Goal: Find contact information: Find contact information

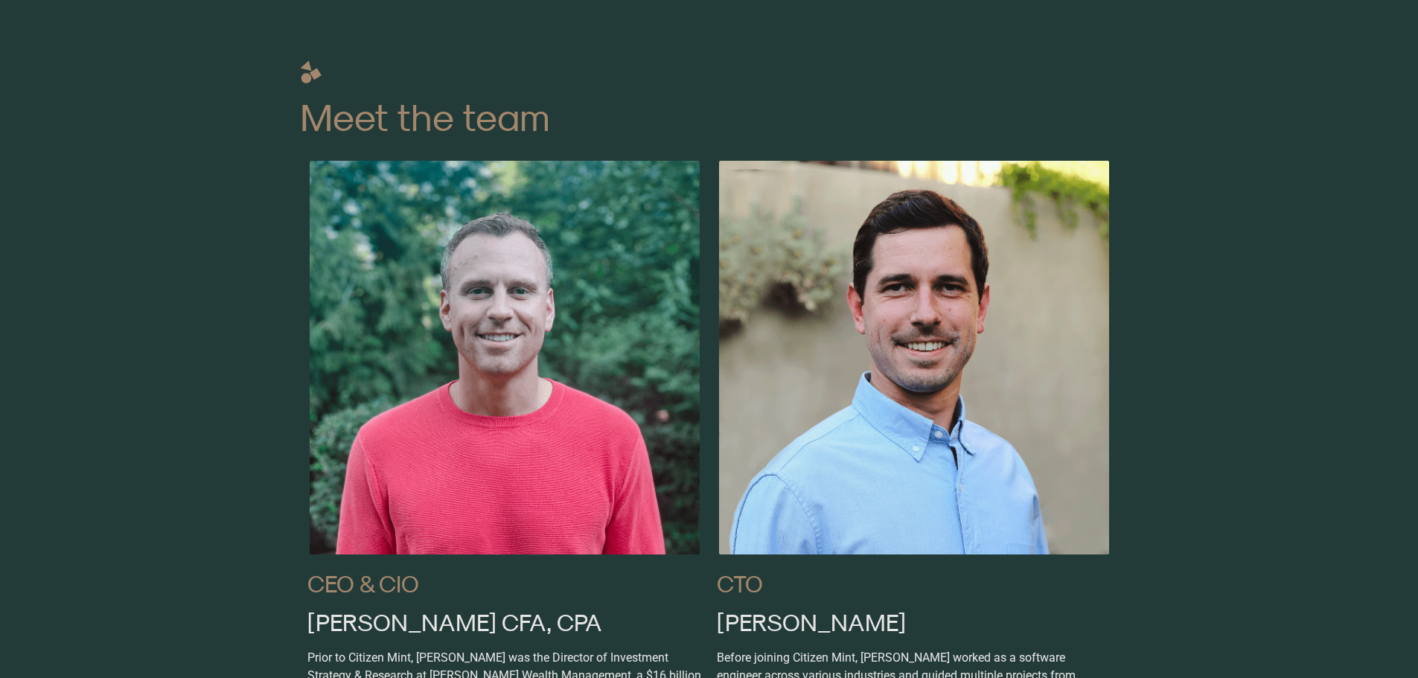
scroll to position [744, 0]
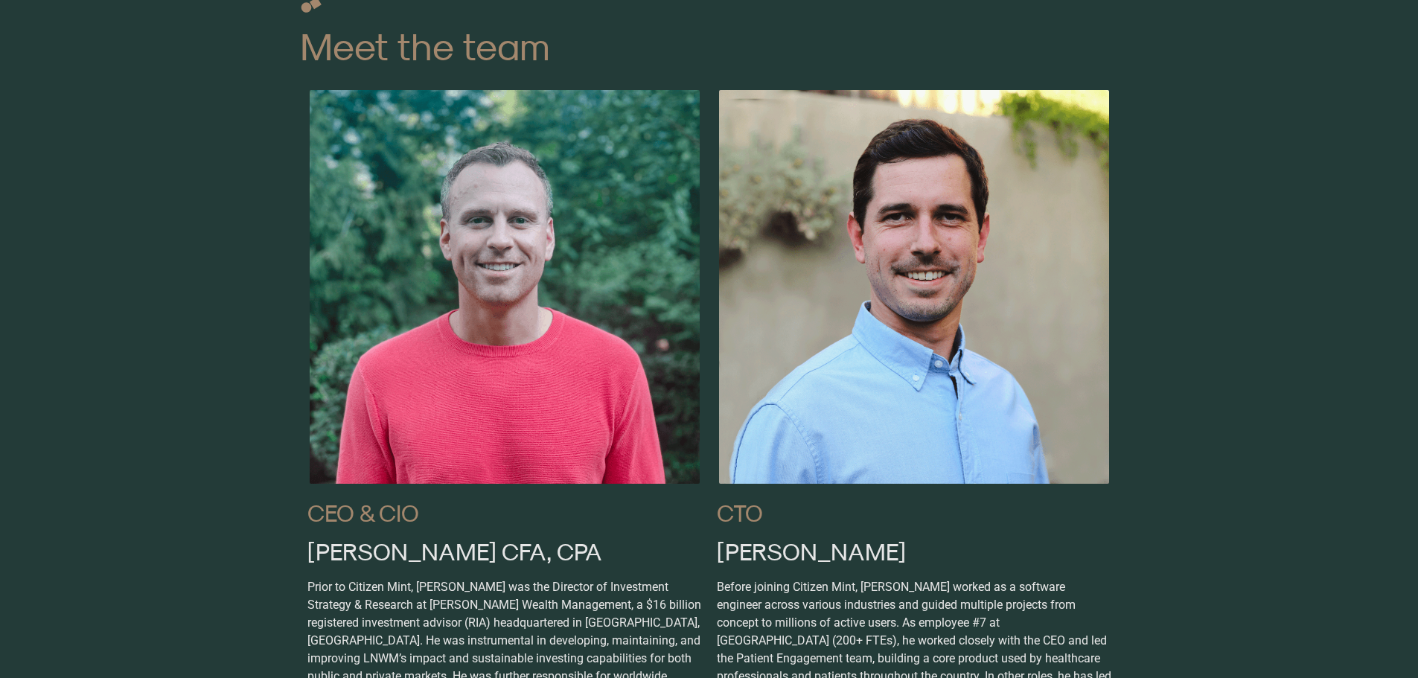
click at [347, 92] on img at bounding box center [504, 287] width 394 height 398
drag, startPoint x: 342, startPoint y: 92, endPoint x: 242, endPoint y: 145, distance: 113.5
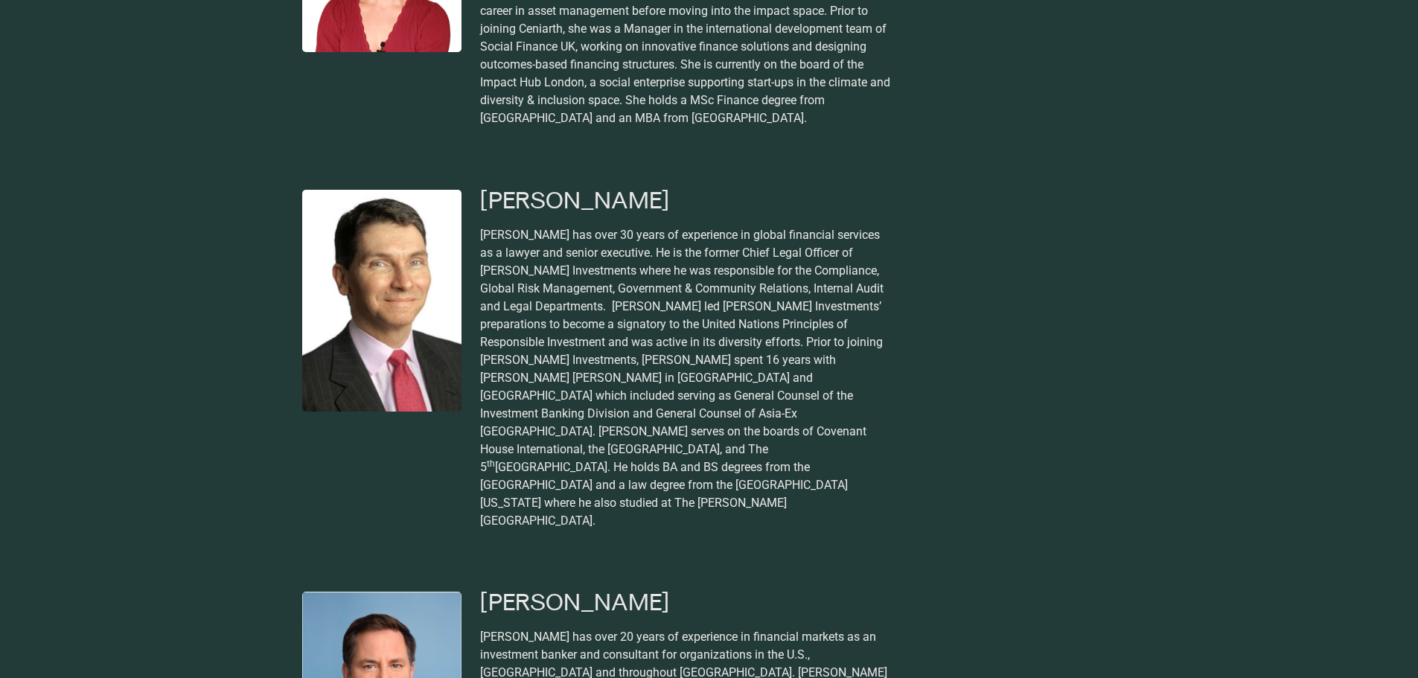
scroll to position [1712, 0]
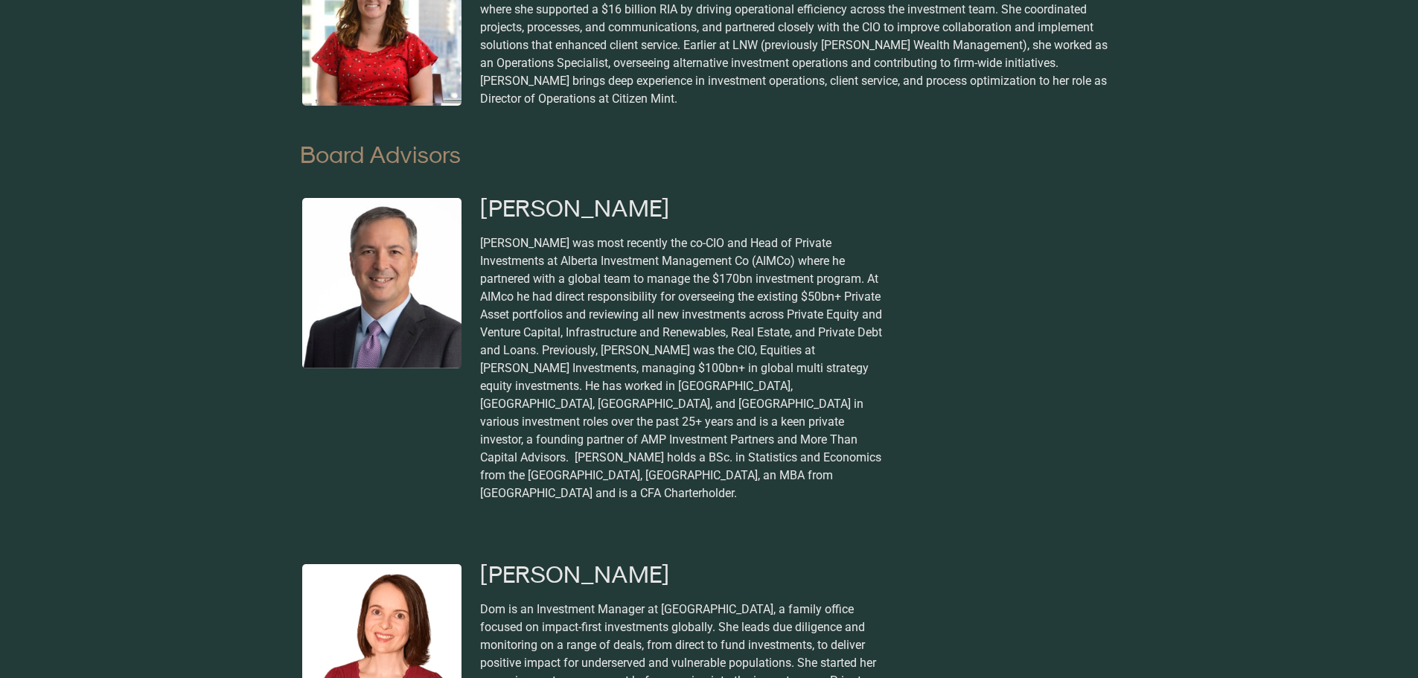
drag, startPoint x: 478, startPoint y: 125, endPoint x: 616, endPoint y: 121, distance: 138.5
click at [627, 108] on div "Alyssa Luttrell — Director of Operations Prior to joining Citizen Mint, Alyssa …" at bounding box center [709, 26] width 819 height 164
drag, startPoint x: 607, startPoint y: 122, endPoint x: 614, endPoint y: 125, distance: 8.0
copy div "Alyssa Luttrell"
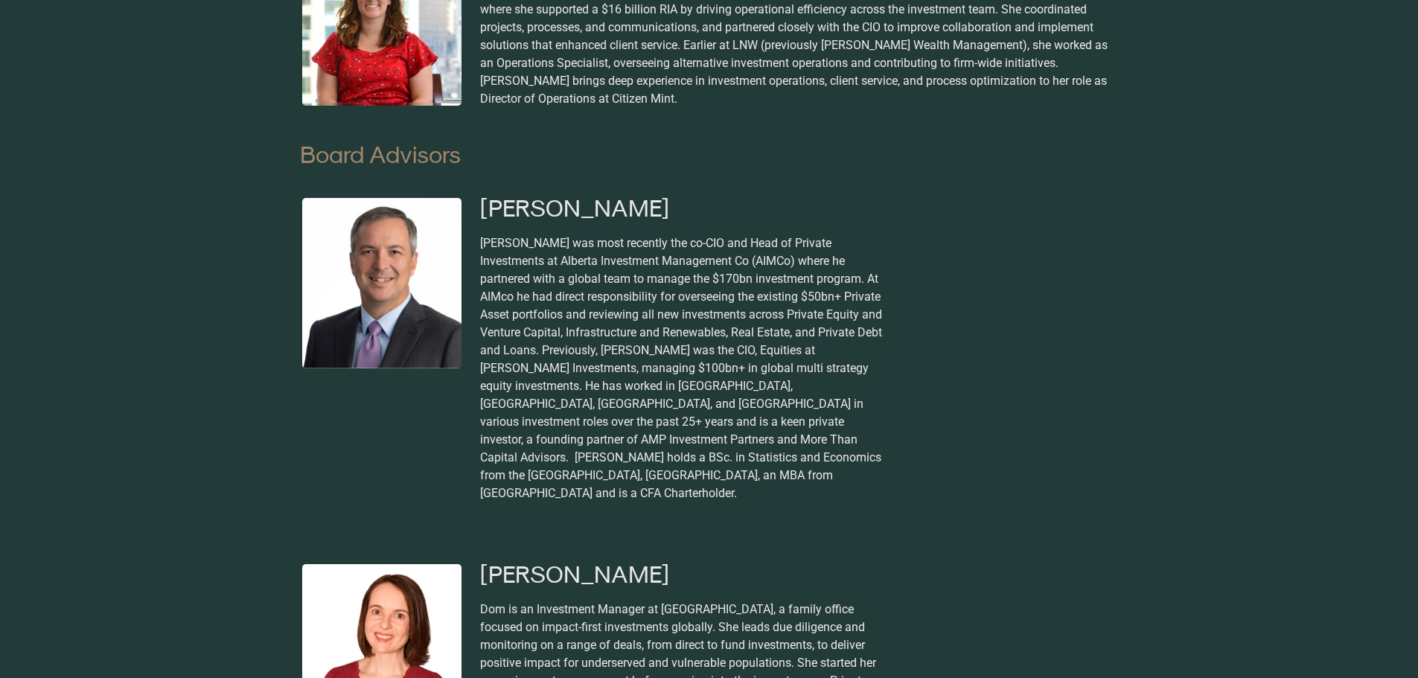
click at [385, 108] on img at bounding box center [382, 26] width 164 height 164
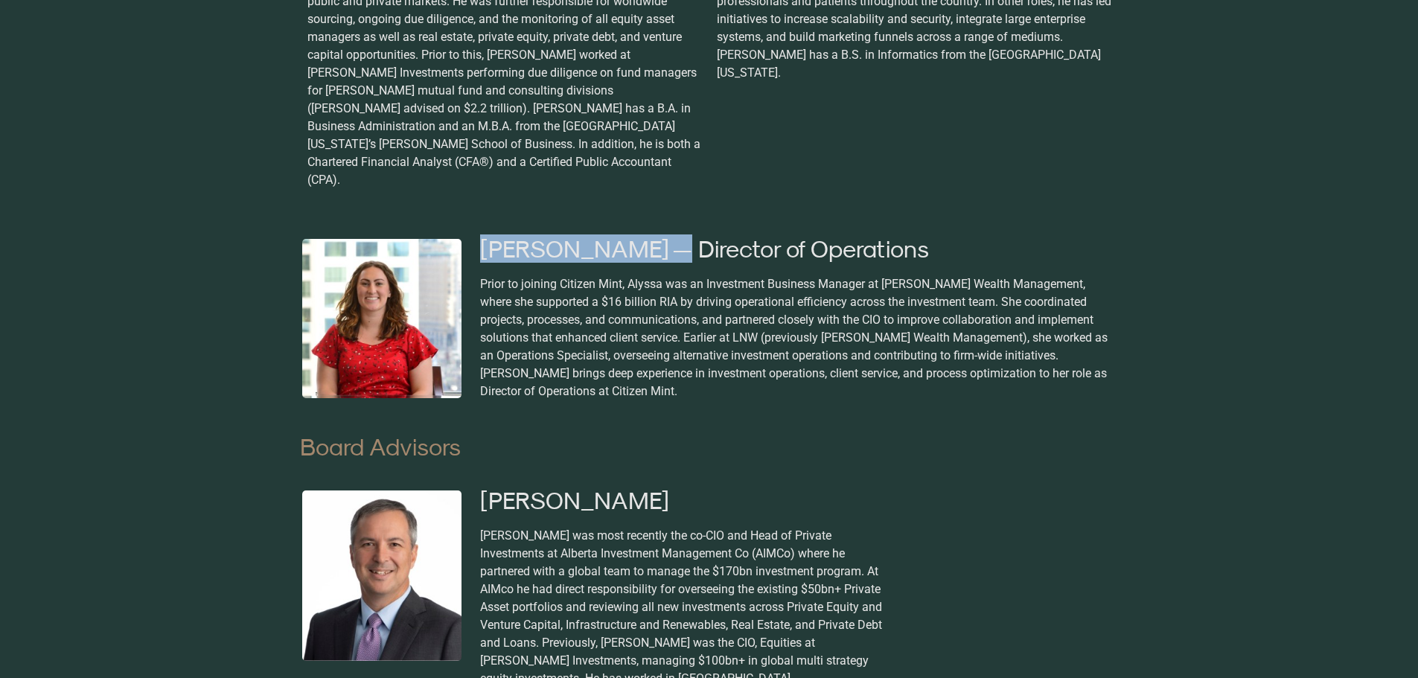
scroll to position [1414, 0]
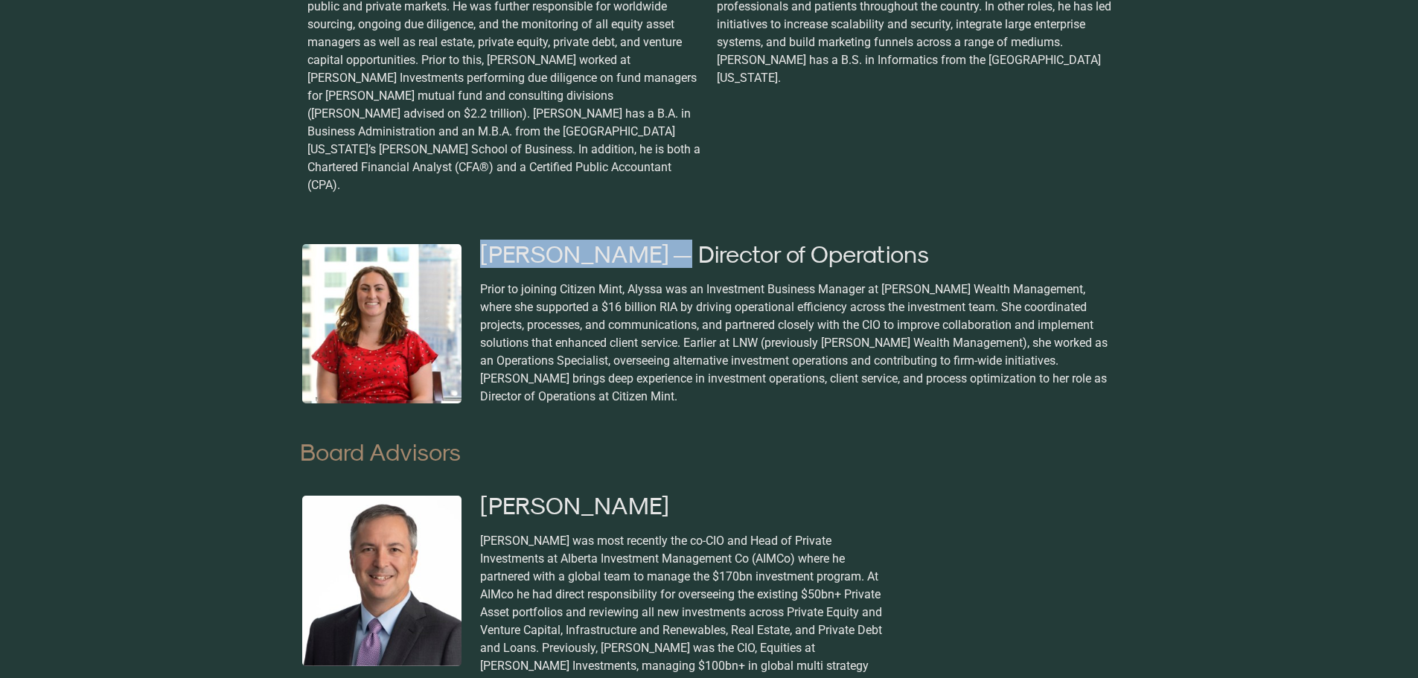
copy div "Alyssa Luttrell"
drag, startPoint x: 896, startPoint y: 419, endPoint x: 661, endPoint y: 423, distance: 235.2
click at [661, 266] on h2 "[PERSON_NAME] — Director of Operations" at bounding box center [796, 254] width 633 height 24
copy h2 "Director of Operations"
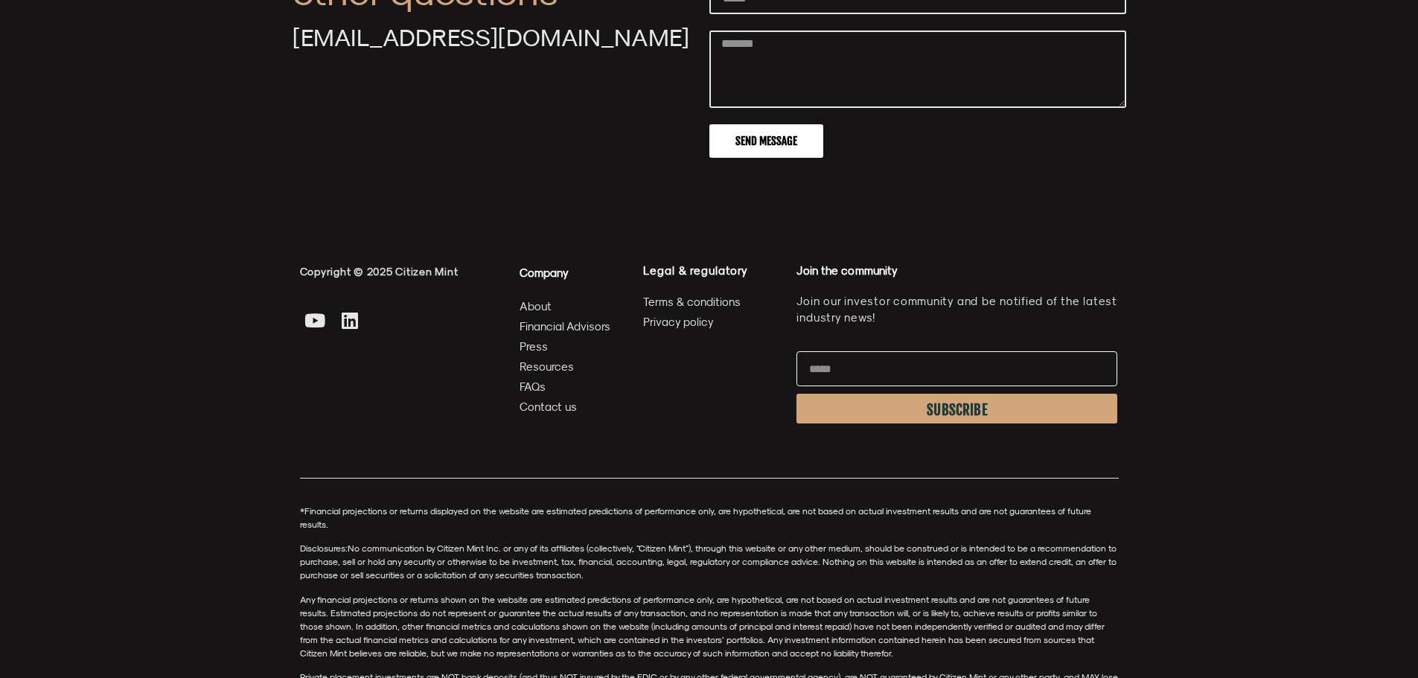
scroll to position [5470, 0]
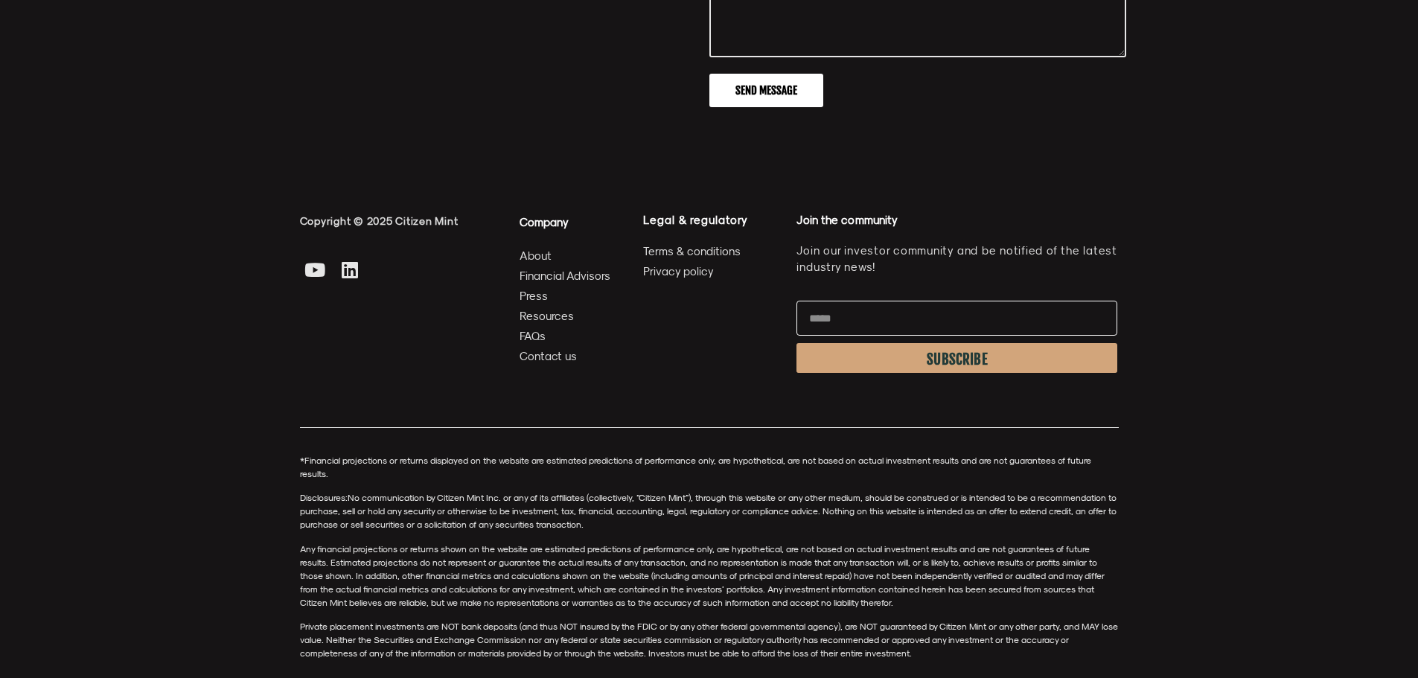
click at [548, 365] on span "Contact us" at bounding box center [547, 356] width 57 height 19
